Goal: Transaction & Acquisition: Purchase product/service

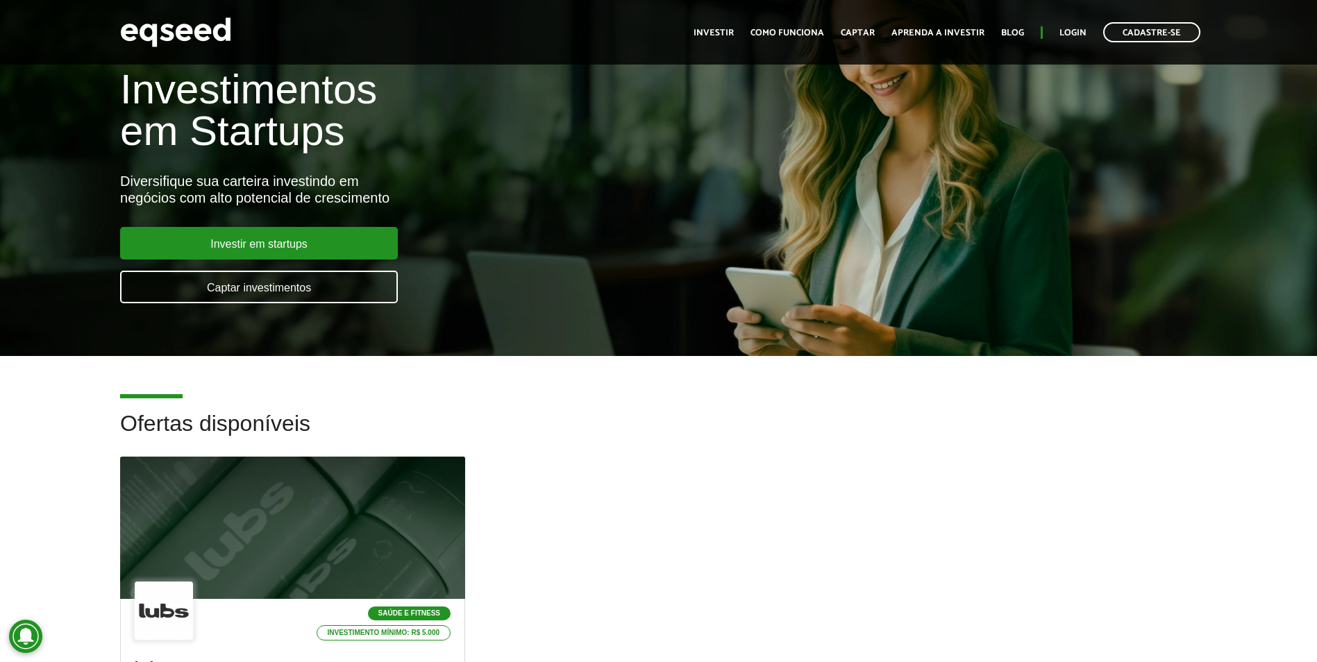
scroll to position [208, 0]
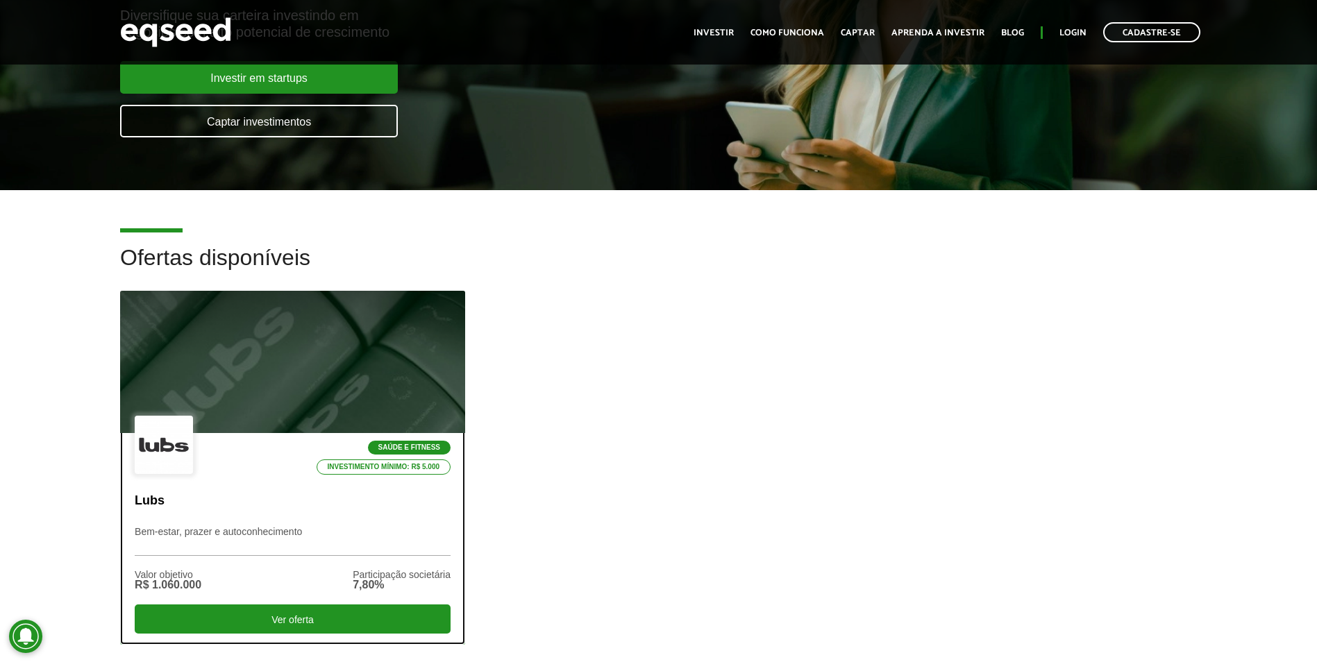
click at [273, 372] on div at bounding box center [292, 362] width 414 height 171
